Goal: Register for event/course

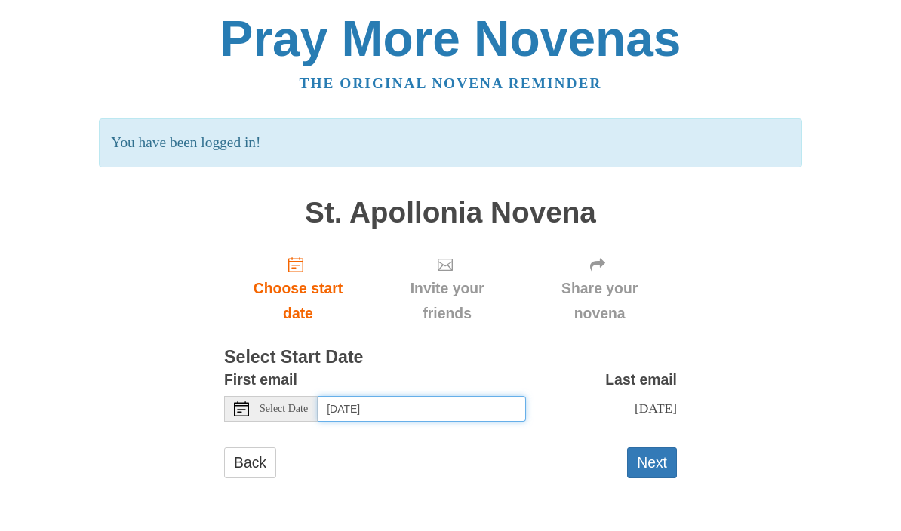
click at [484, 405] on input "[DATE]" at bounding box center [422, 409] width 208 height 26
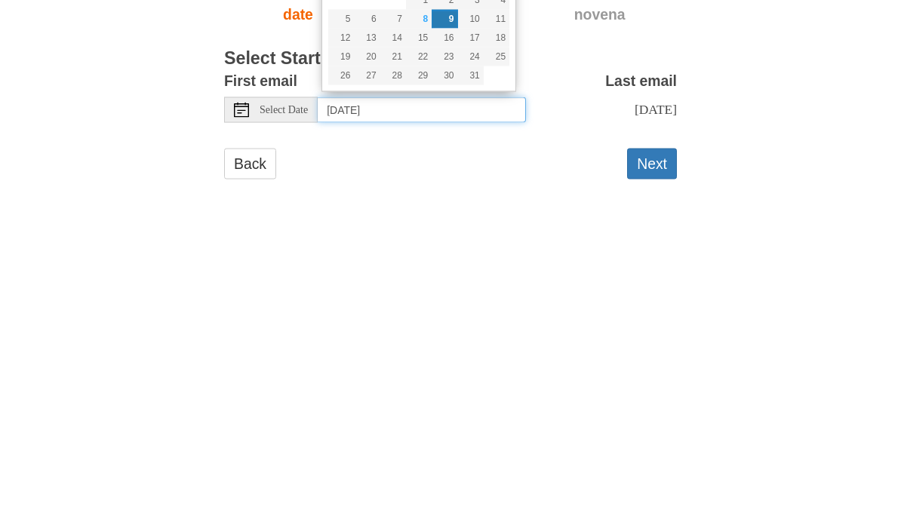
type input "[DATE]"
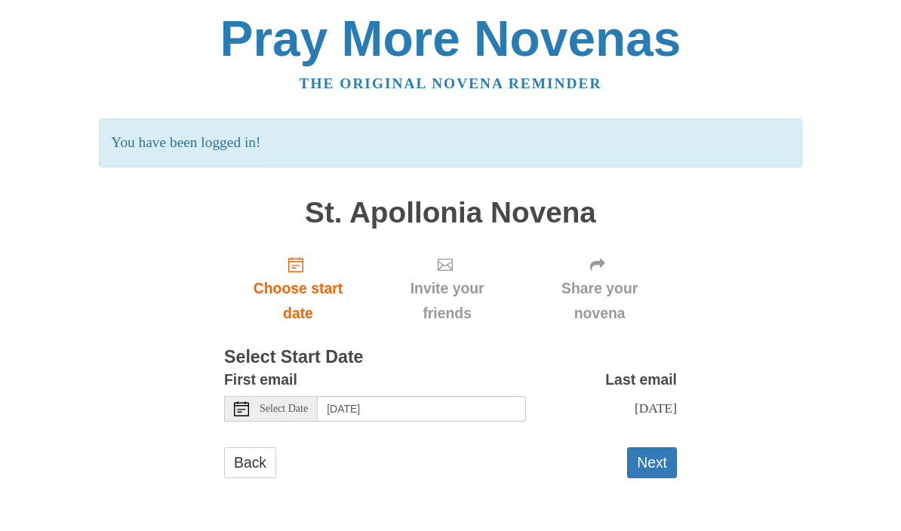
click at [658, 465] on button "Next" at bounding box center [652, 463] width 50 height 31
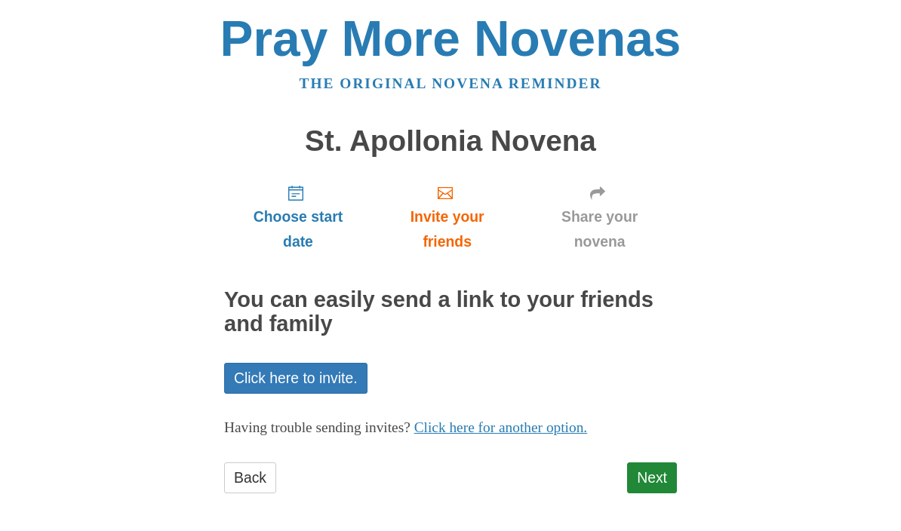
click at [659, 484] on link "Next" at bounding box center [652, 478] width 50 height 31
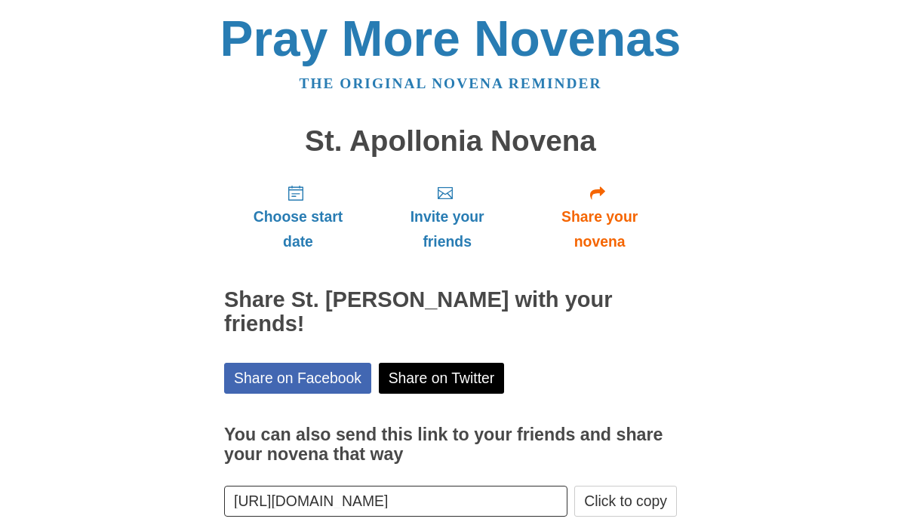
scroll to position [3, 0]
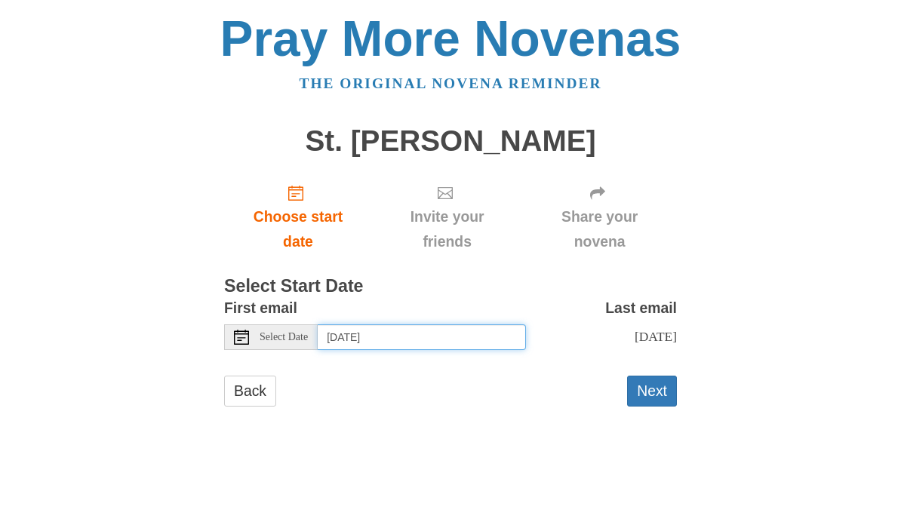
click at [492, 336] on input "[DATE]" at bounding box center [422, 338] width 208 height 26
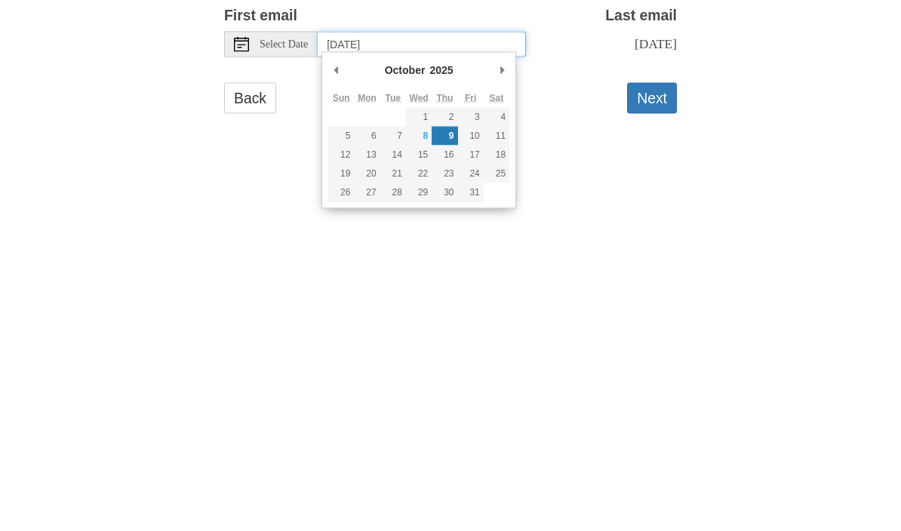
type input "[DATE]"
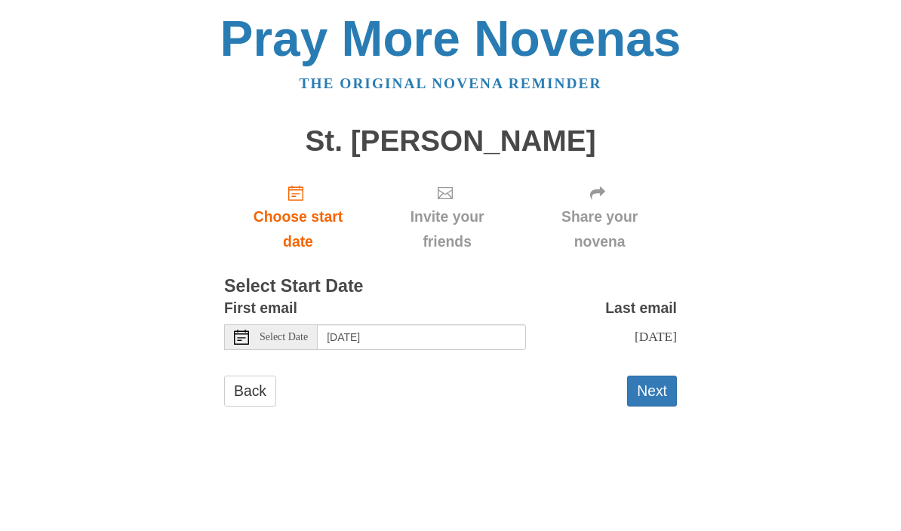
click at [663, 390] on button "Next" at bounding box center [652, 391] width 50 height 31
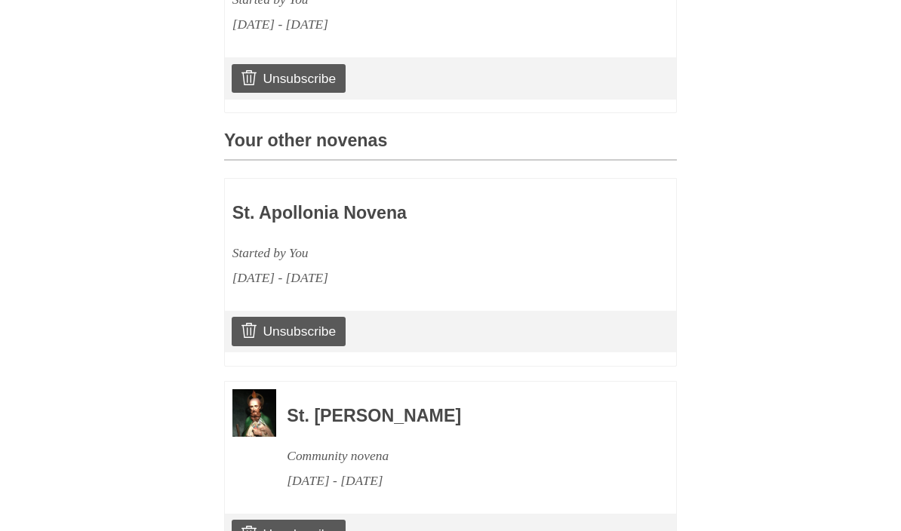
scroll to position [593, 0]
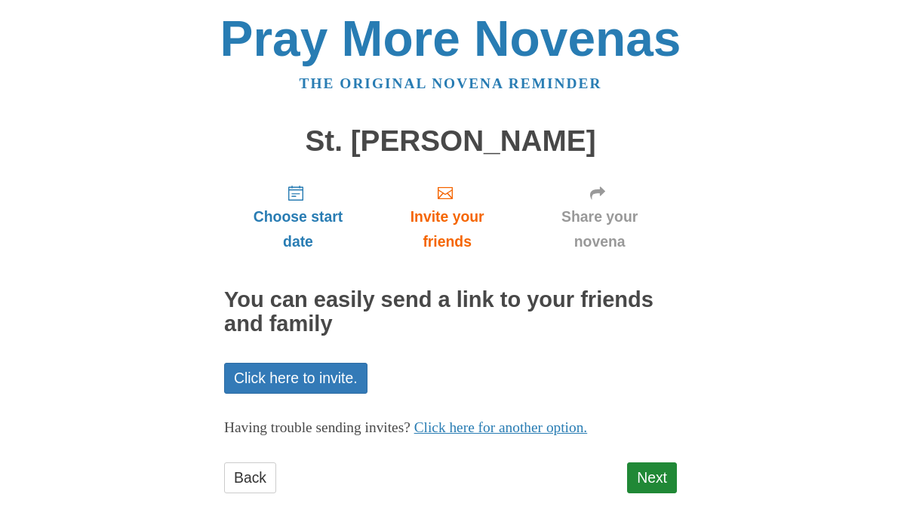
click at [262, 479] on link "Back" at bounding box center [250, 478] width 52 height 31
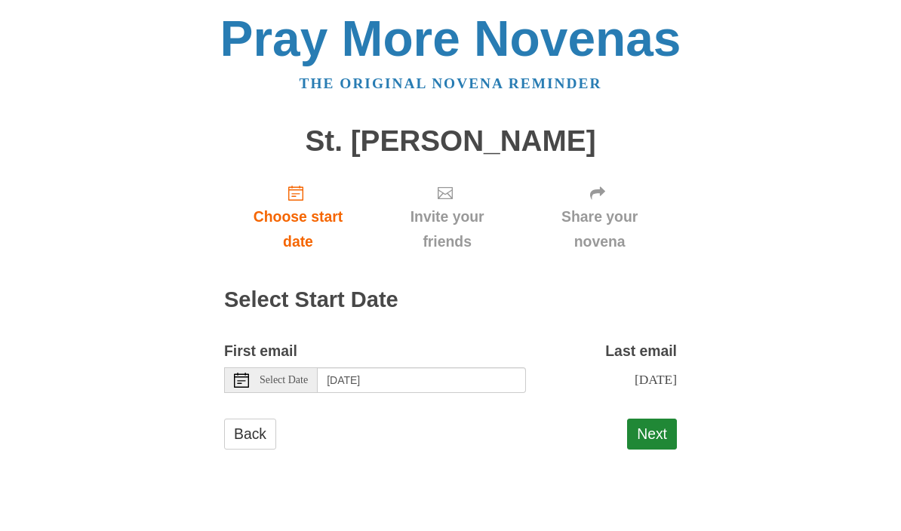
click at [662, 435] on button "Next" at bounding box center [652, 434] width 50 height 31
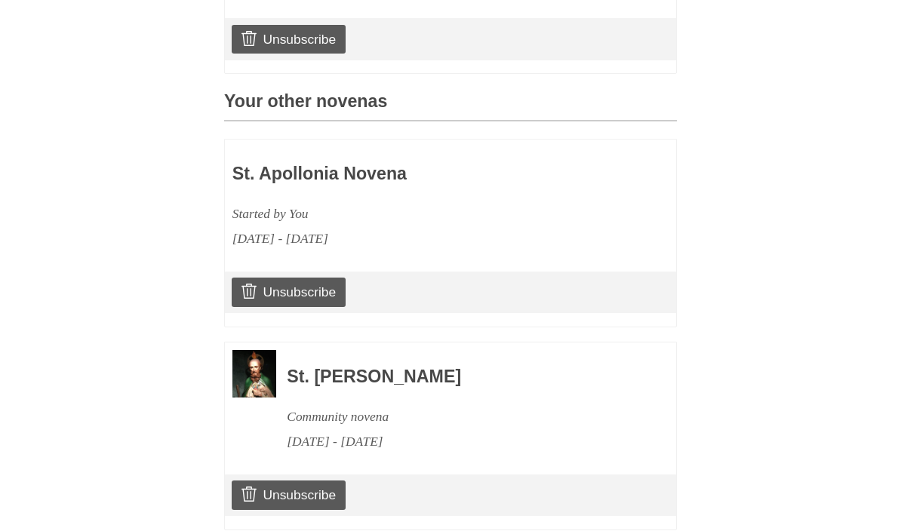
scroll to position [593, 0]
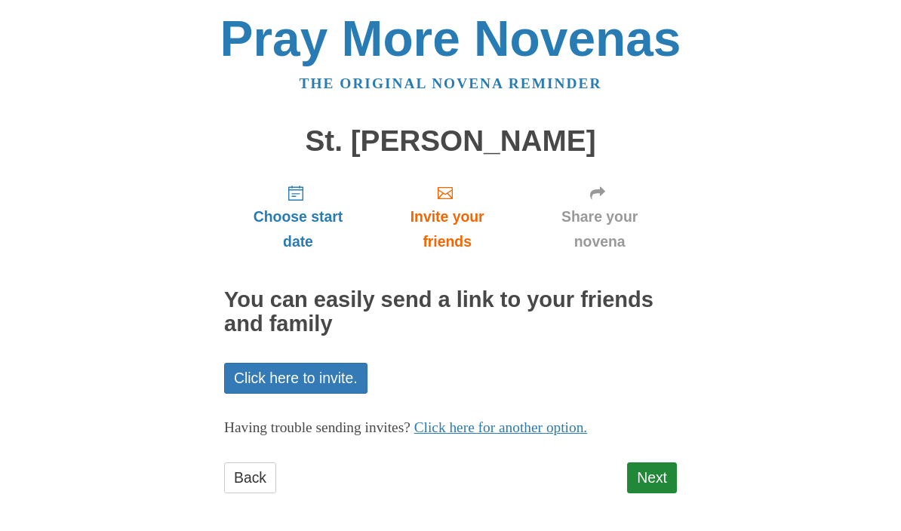
click at [650, 486] on link "Next" at bounding box center [652, 478] width 50 height 31
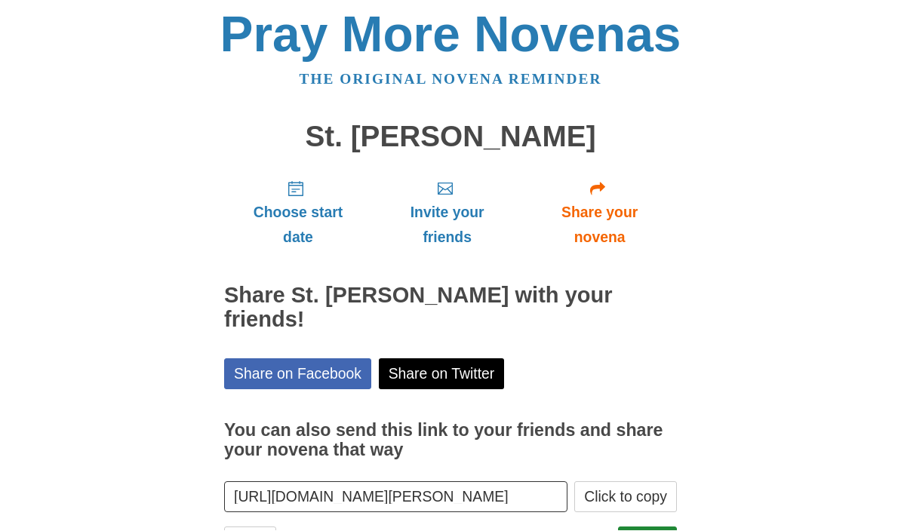
scroll to position [3, 0]
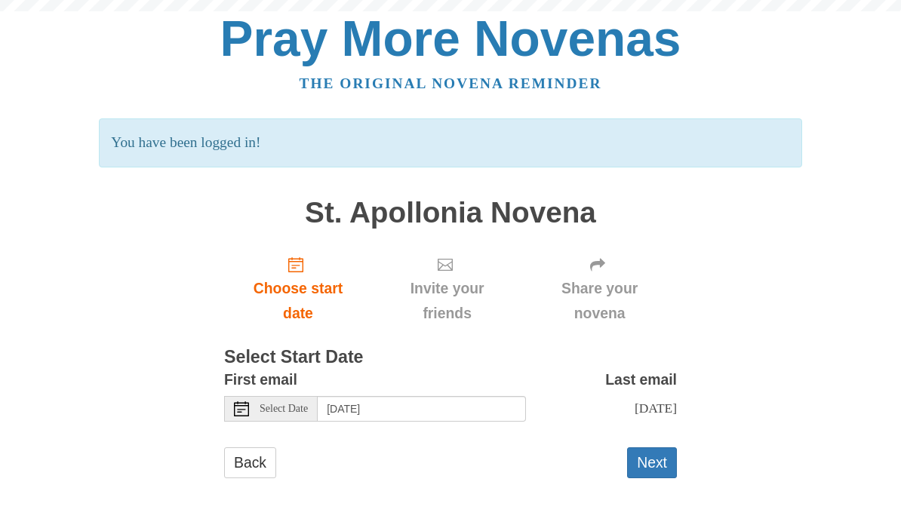
scroll to position [28, 0]
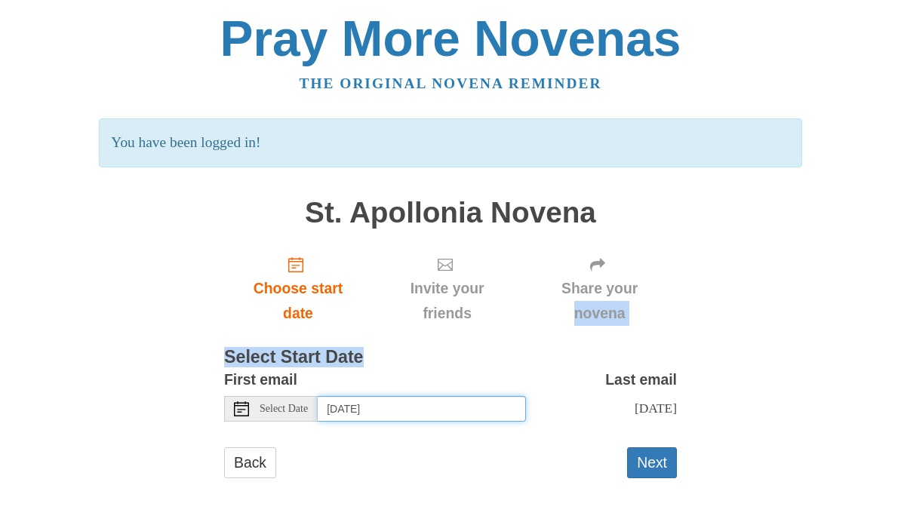
click at [487, 405] on input "Thursday, October 9th" at bounding box center [422, 409] width 208 height 26
click at [482, 405] on input "Thursday, October 23rd" at bounding box center [422, 409] width 208 height 26
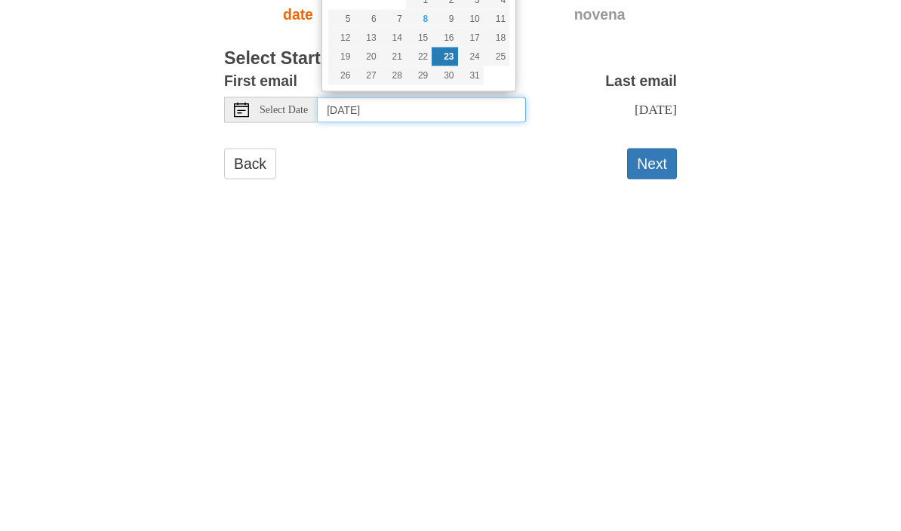
type input "Wednesday, October 15th"
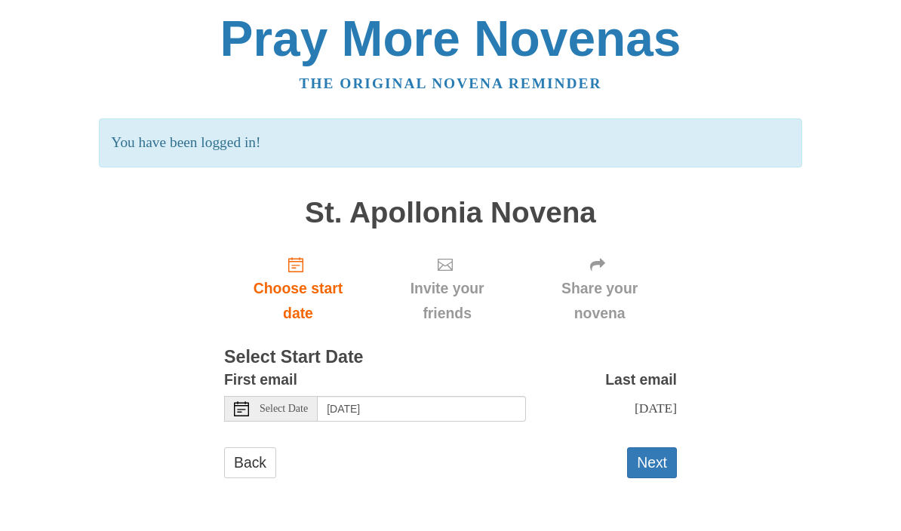
click at [666, 463] on button "Next" at bounding box center [652, 463] width 50 height 31
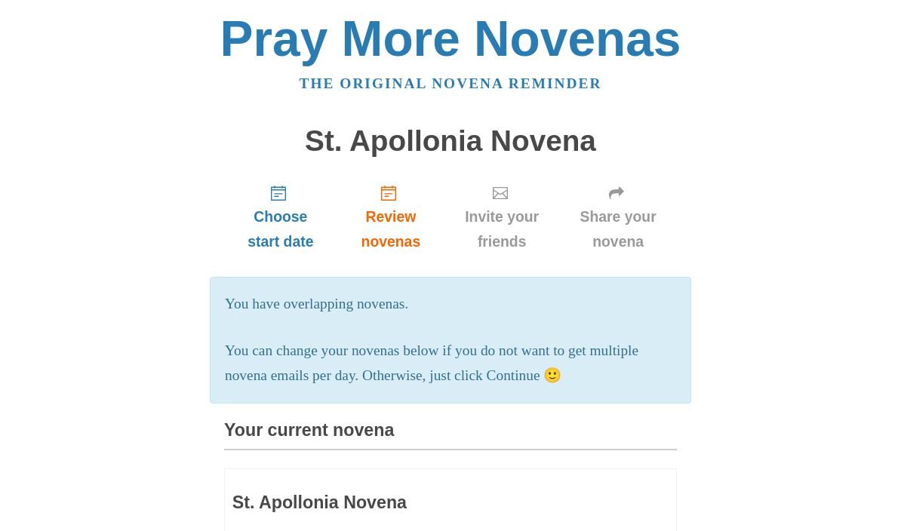
click at [398, 217] on span "Review novenas" at bounding box center [391, 230] width 77 height 50
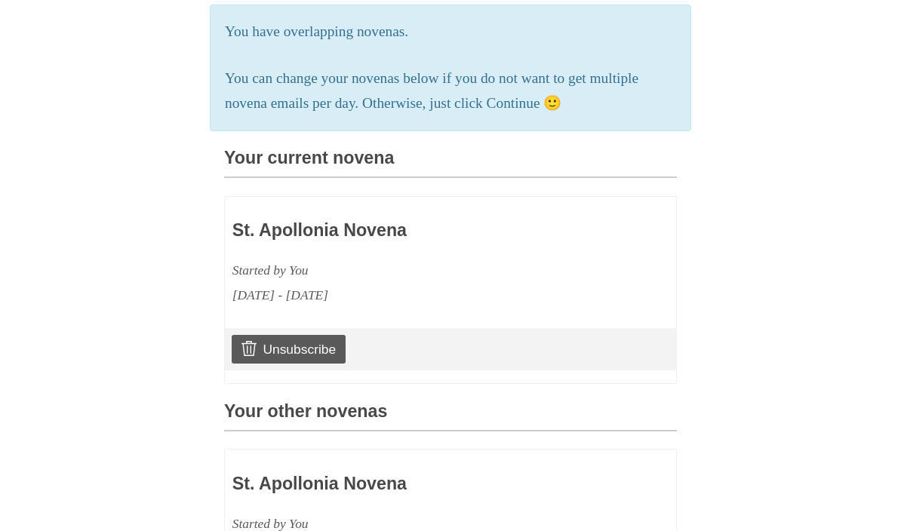
scroll to position [321, 0]
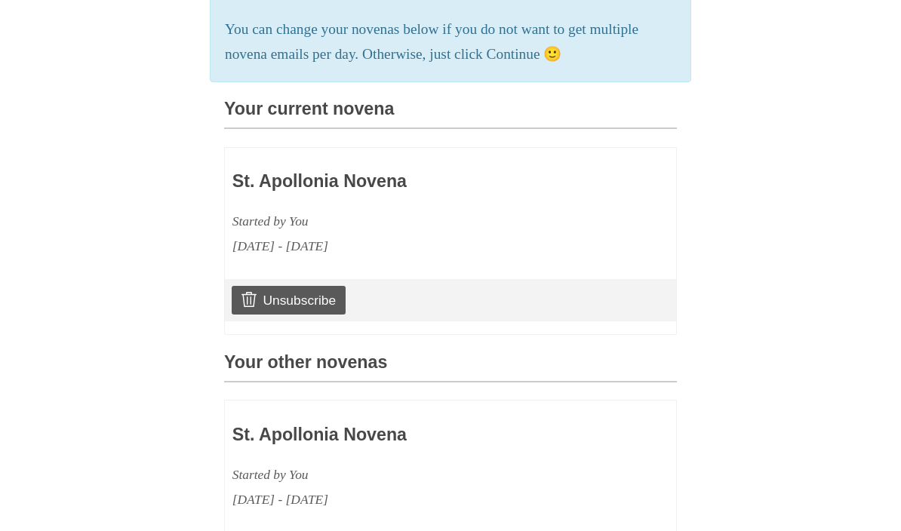
click at [299, 302] on link "Unsubscribe" at bounding box center [289, 301] width 114 height 29
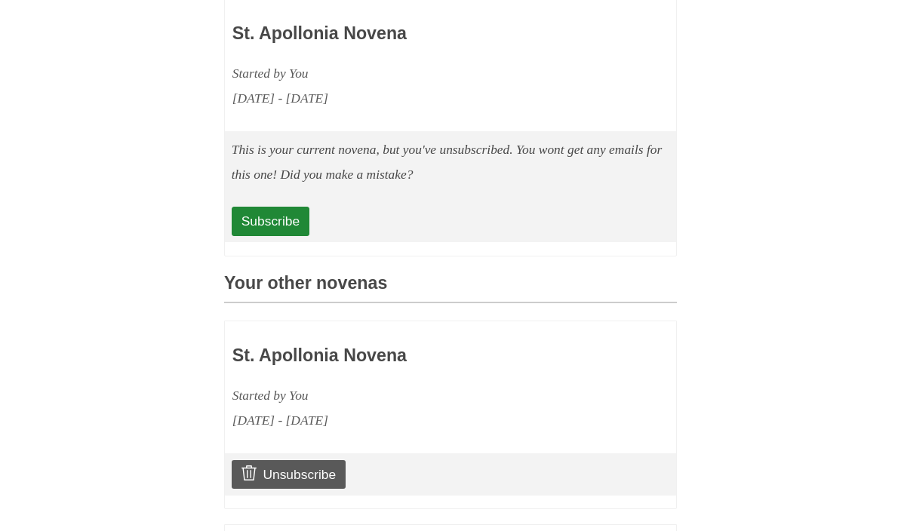
scroll to position [541, 0]
click at [602, 350] on div "St. Apollonia Novena Started by You October 15, 2025 - October 24, 2025" at bounding box center [450, 381] width 451 height 119
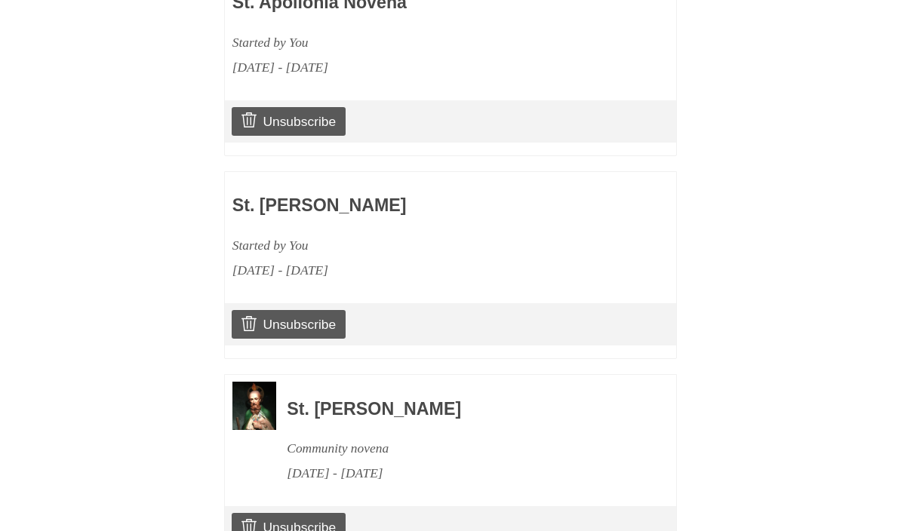
scroll to position [865, 0]
